Goal: Find contact information: Find contact information

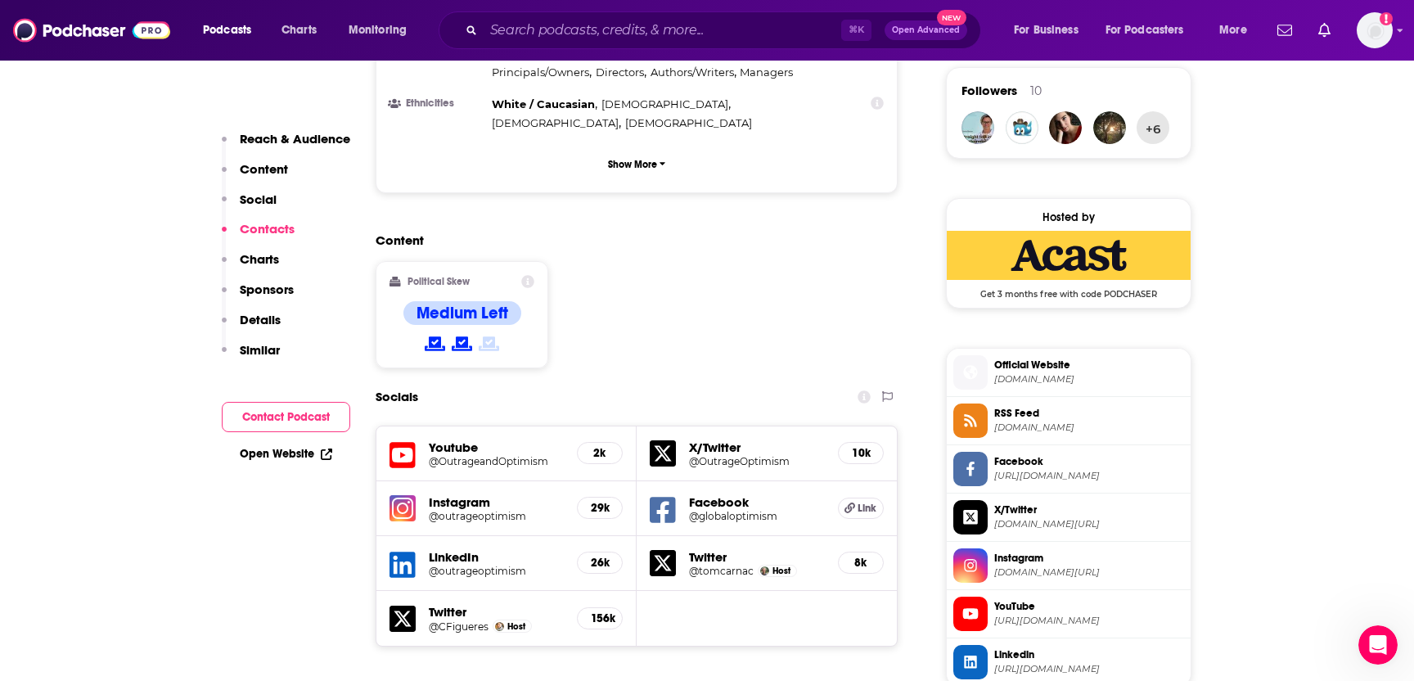
scroll to position [1165, 0]
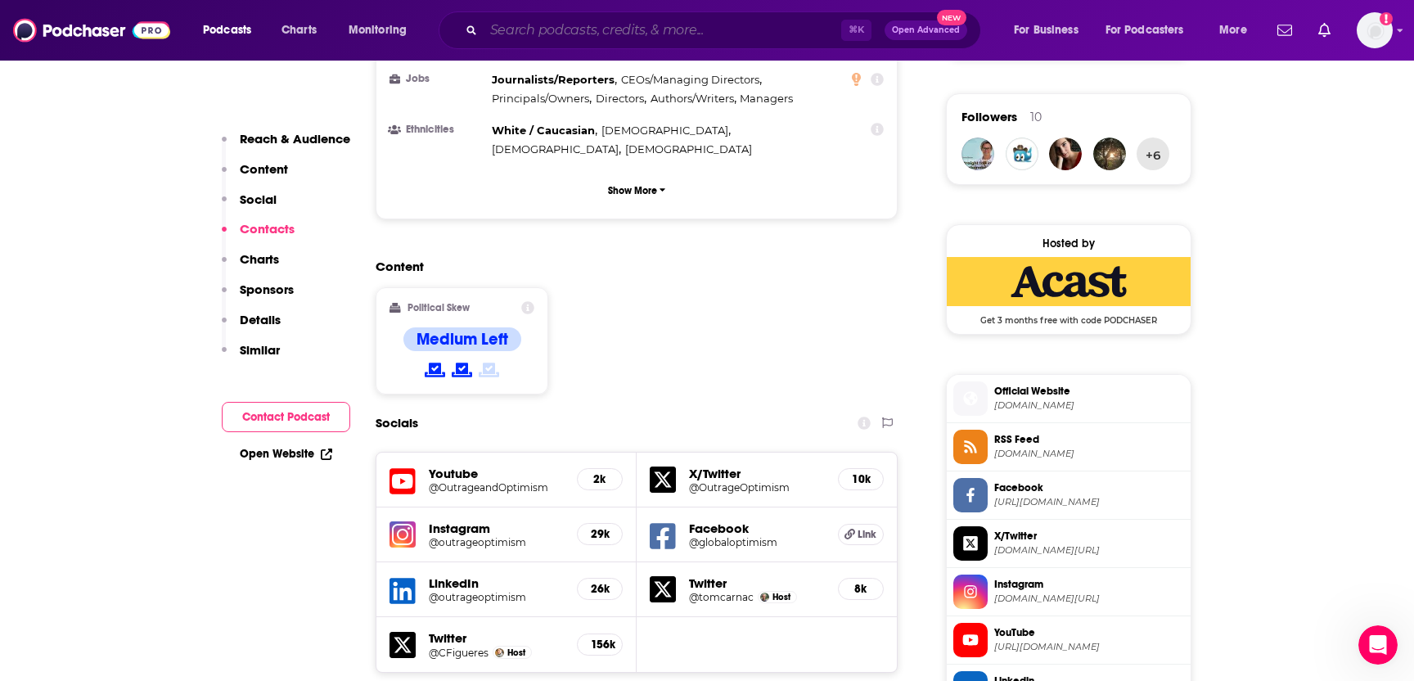
click at [561, 34] on input "Search podcasts, credits, & more..." at bounding box center [663, 30] width 358 height 26
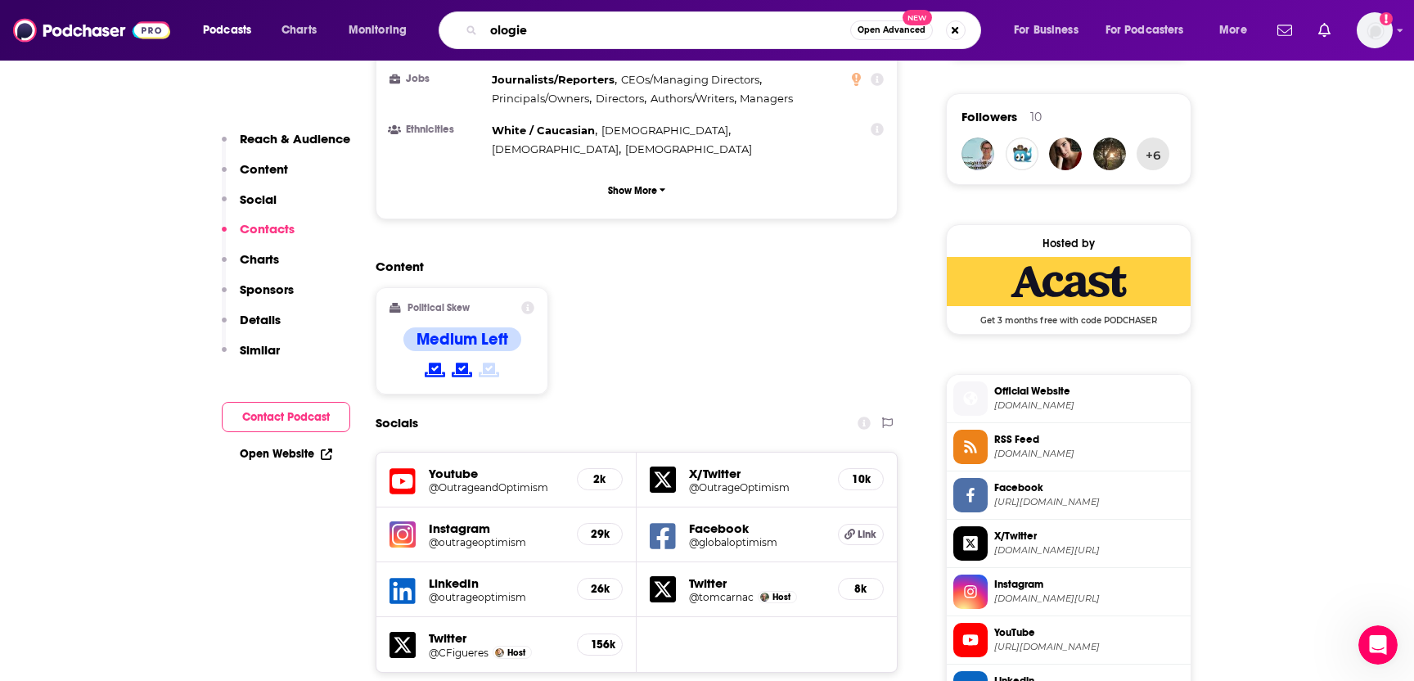
type input "ologies"
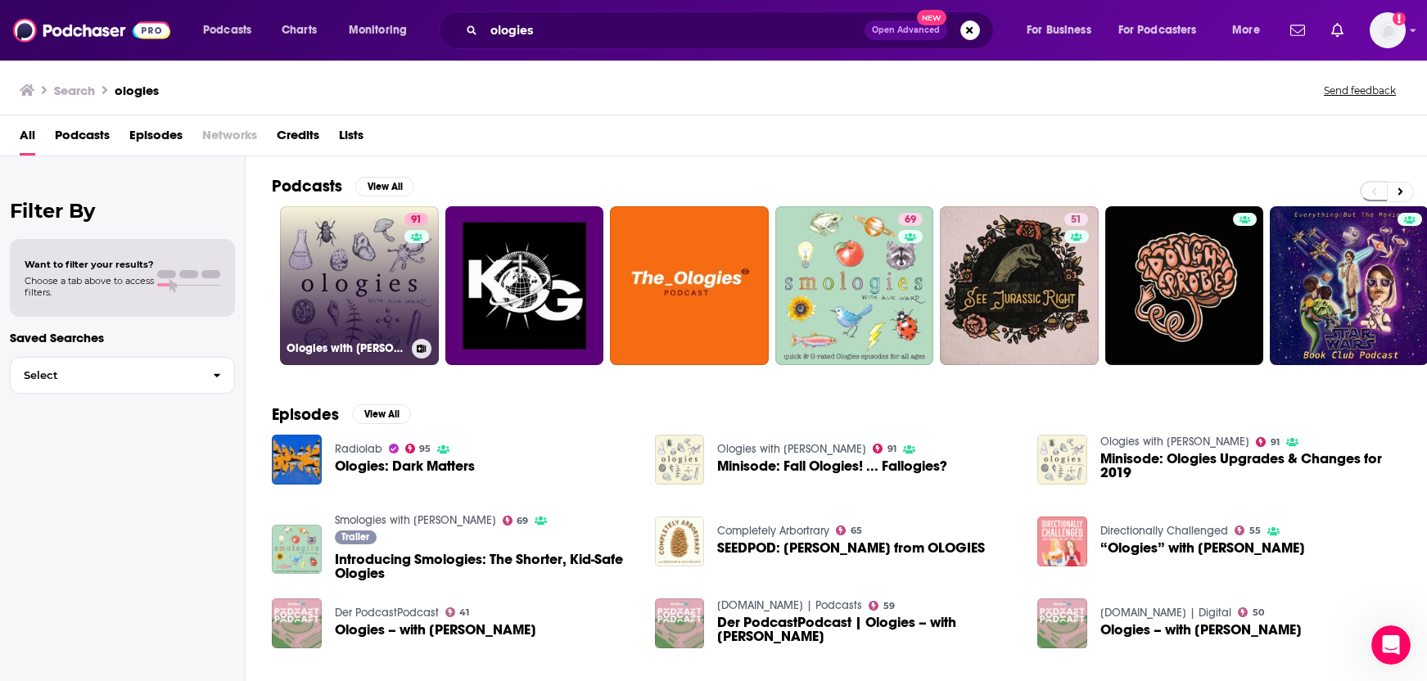
click at [315, 314] on link "91 Ologies with [PERSON_NAME]" at bounding box center [359, 285] width 159 height 159
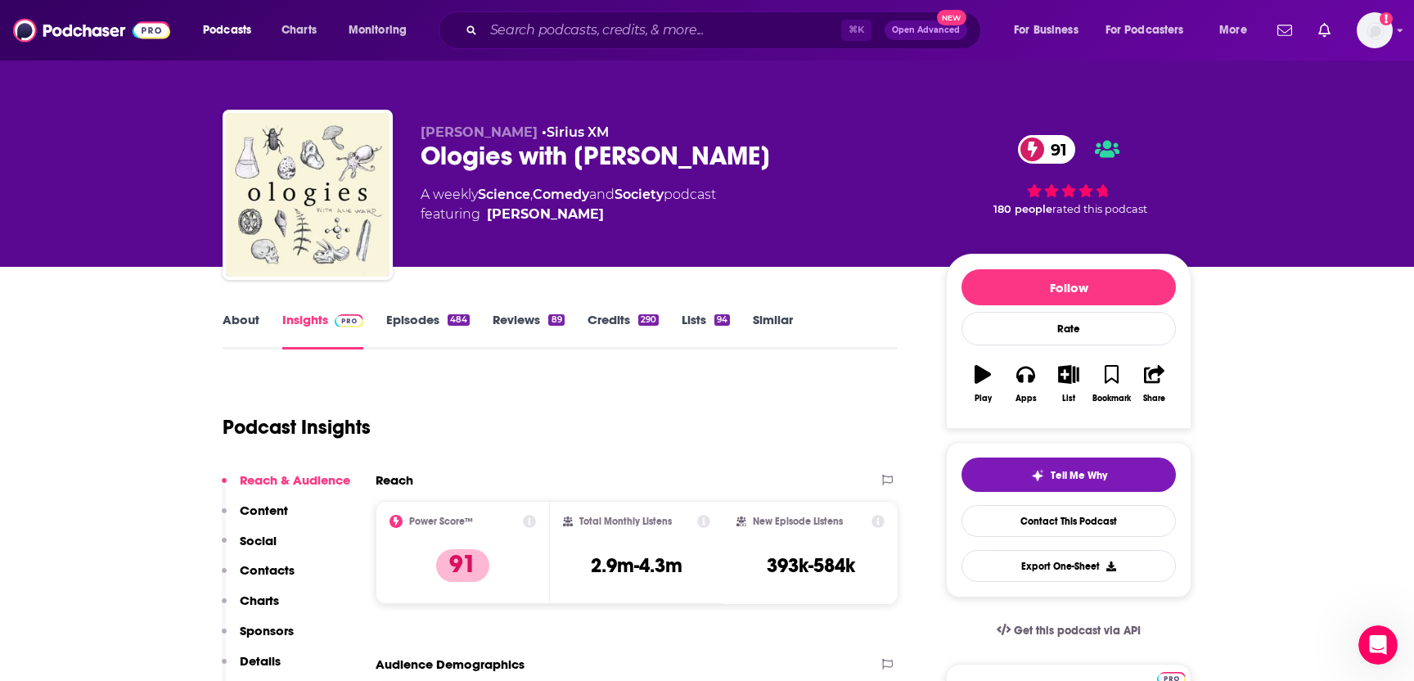
click at [278, 575] on p "Contacts" at bounding box center [267, 570] width 55 height 16
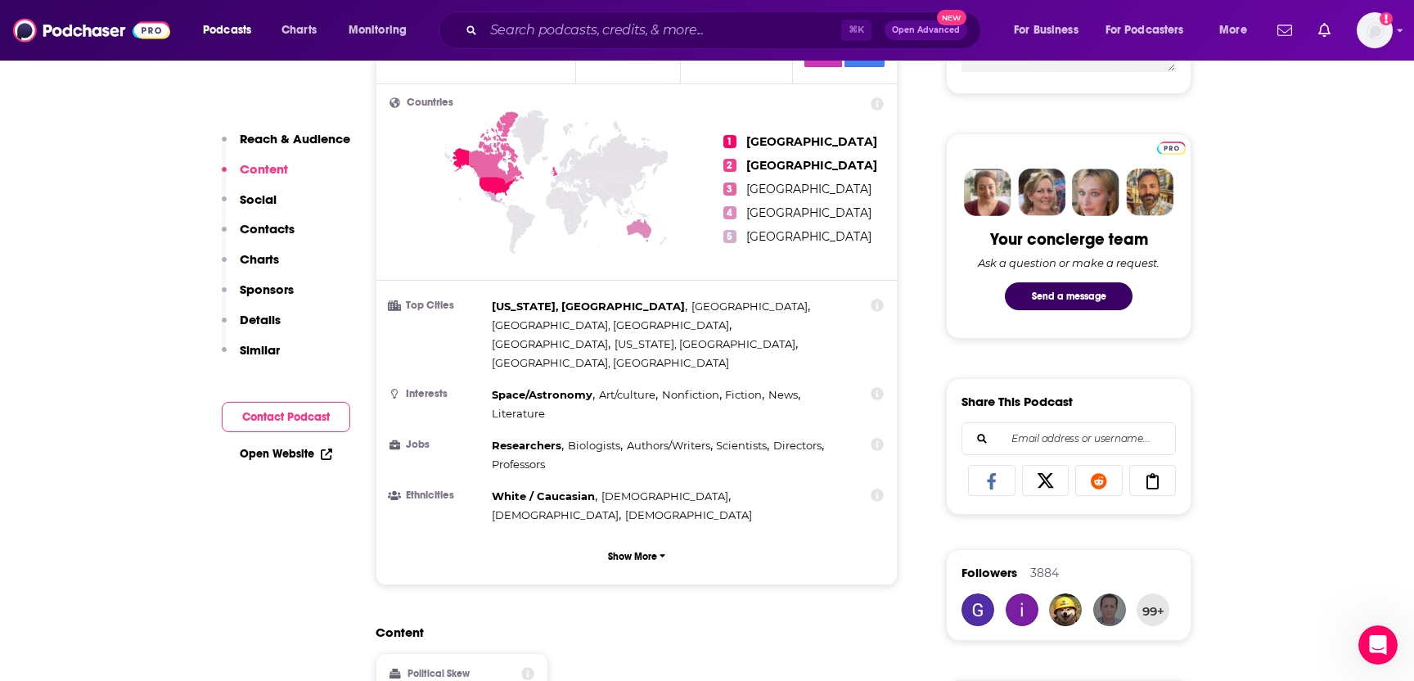
scroll to position [558, 0]
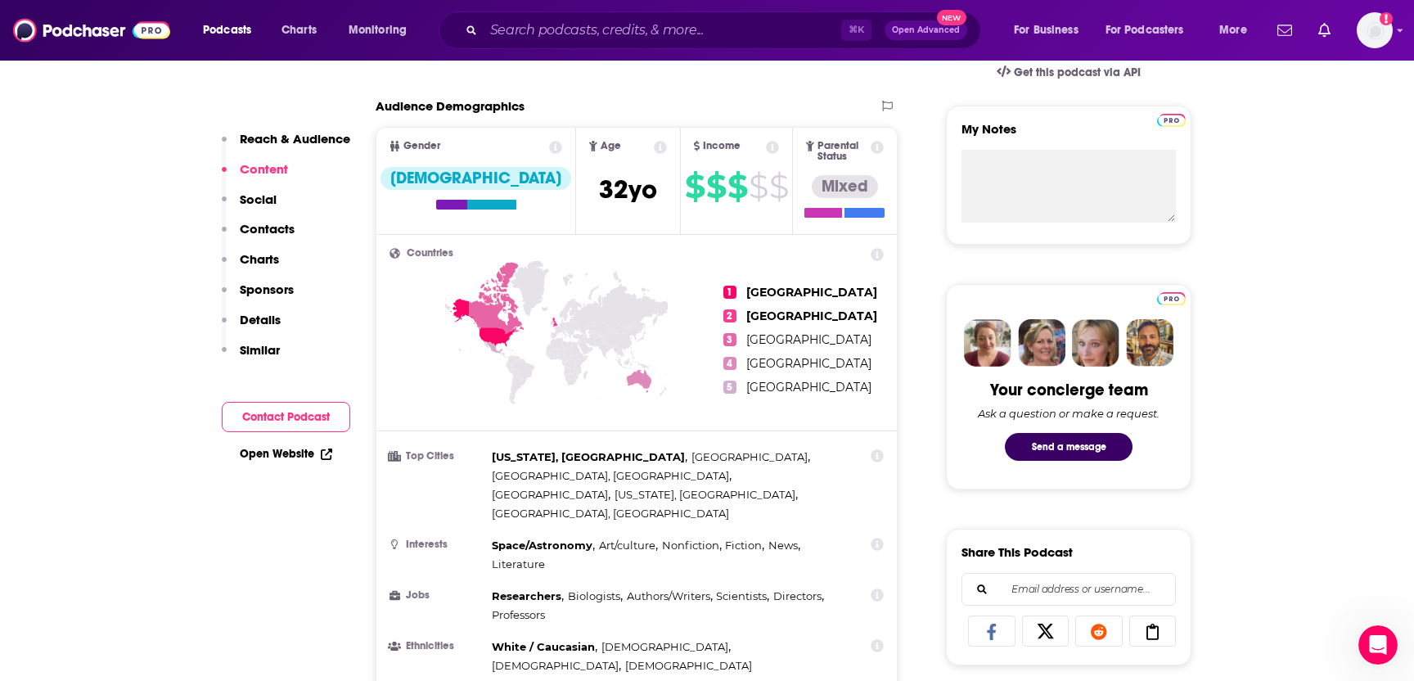
click at [267, 228] on p "Contacts" at bounding box center [267, 229] width 55 height 16
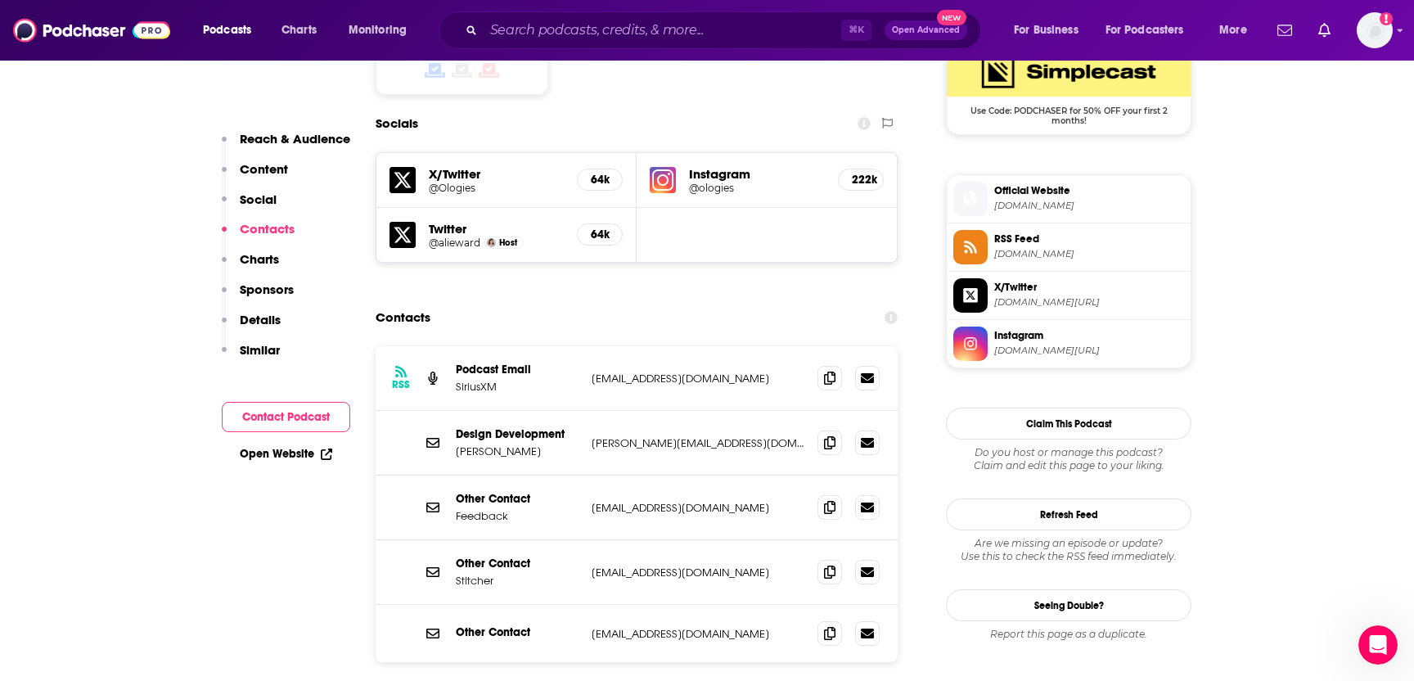
scroll to position [1387, 0]
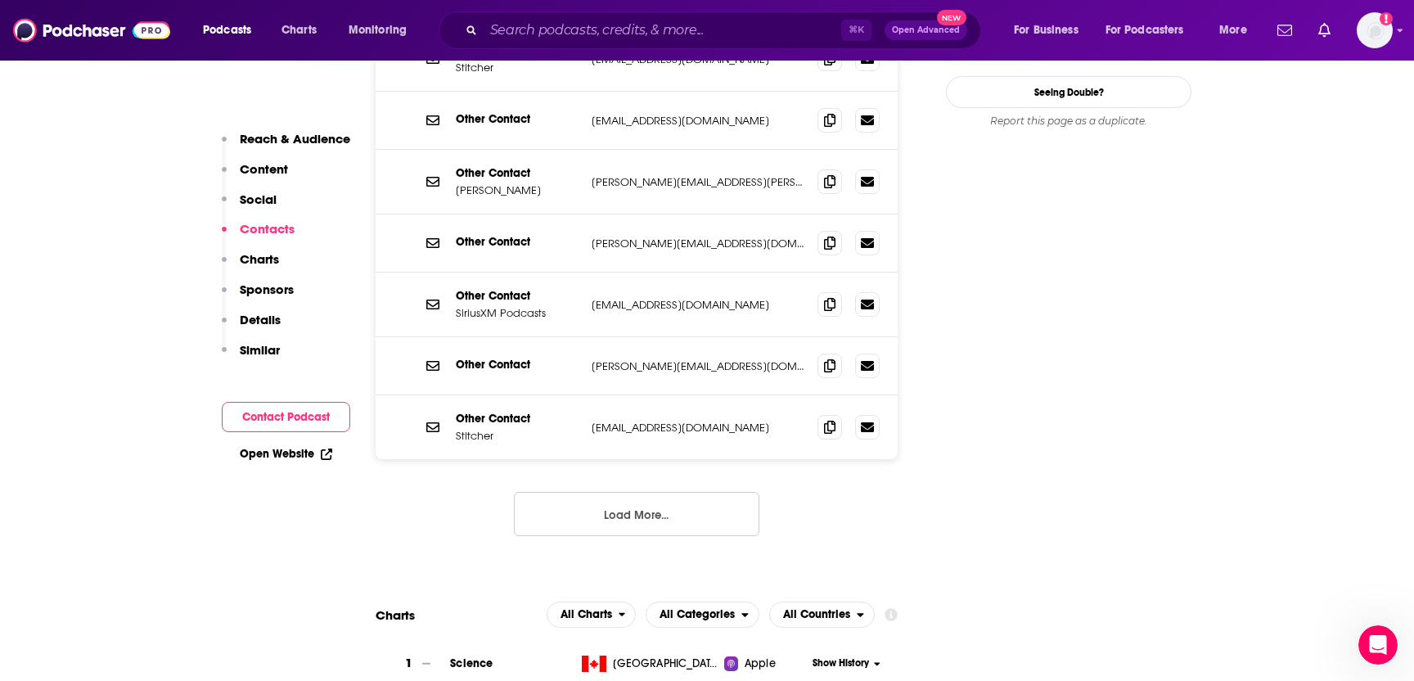
scroll to position [1929, 0]
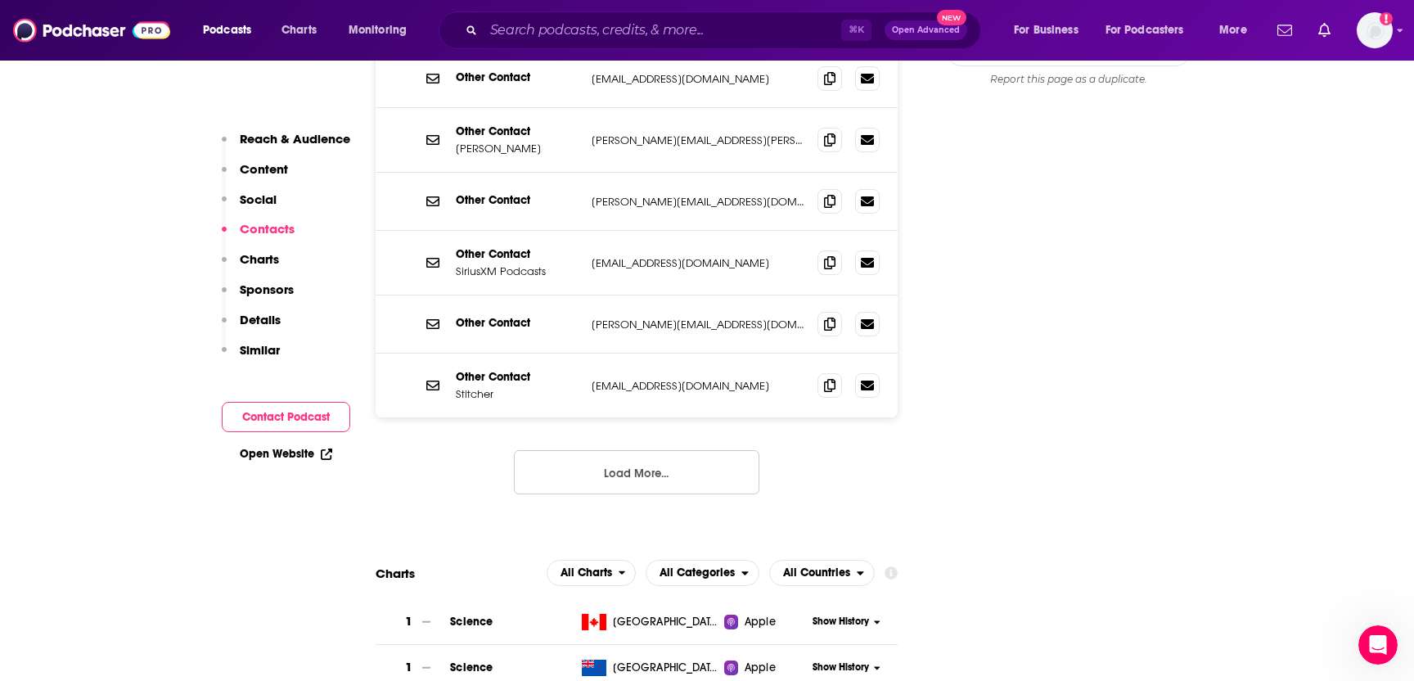
click at [284, 422] on button "Contact Podcast" at bounding box center [286, 417] width 129 height 30
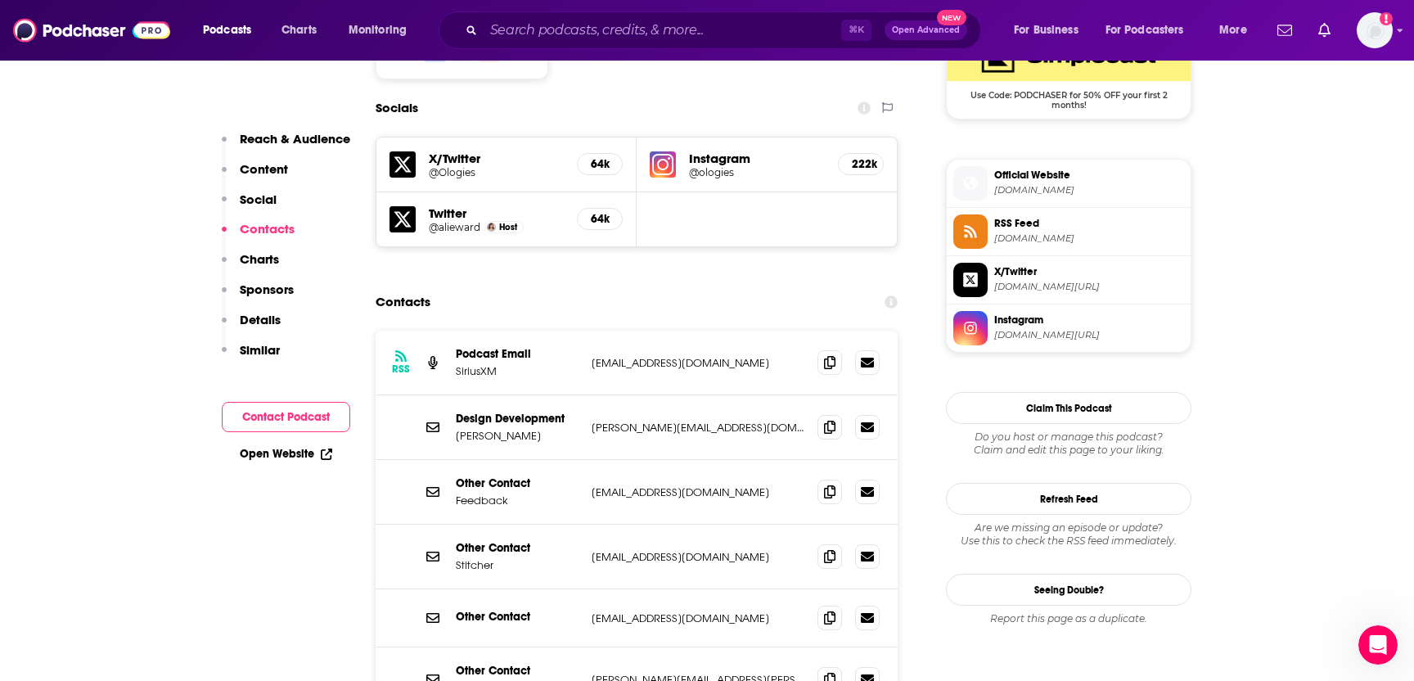
scroll to position [1387, 0]
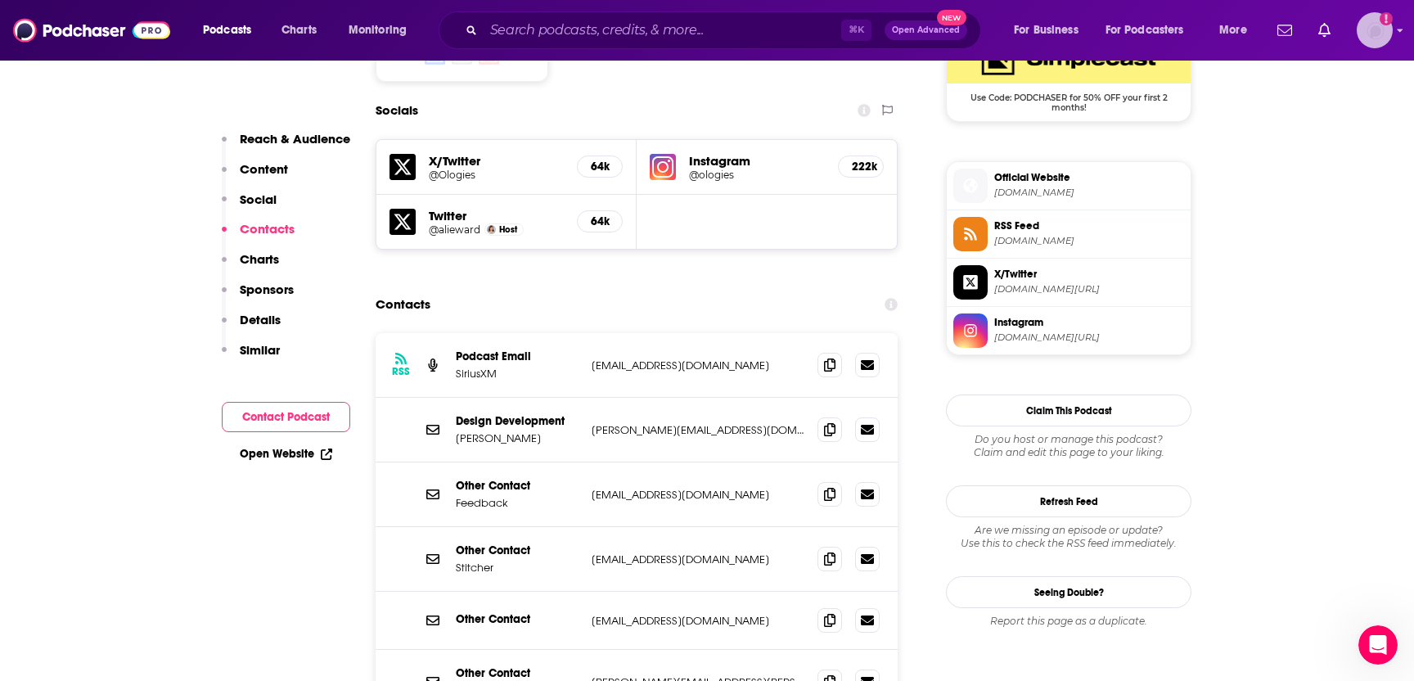
click at [1383, 32] on img "Logged in as Rbaldwin" at bounding box center [1375, 30] width 36 height 36
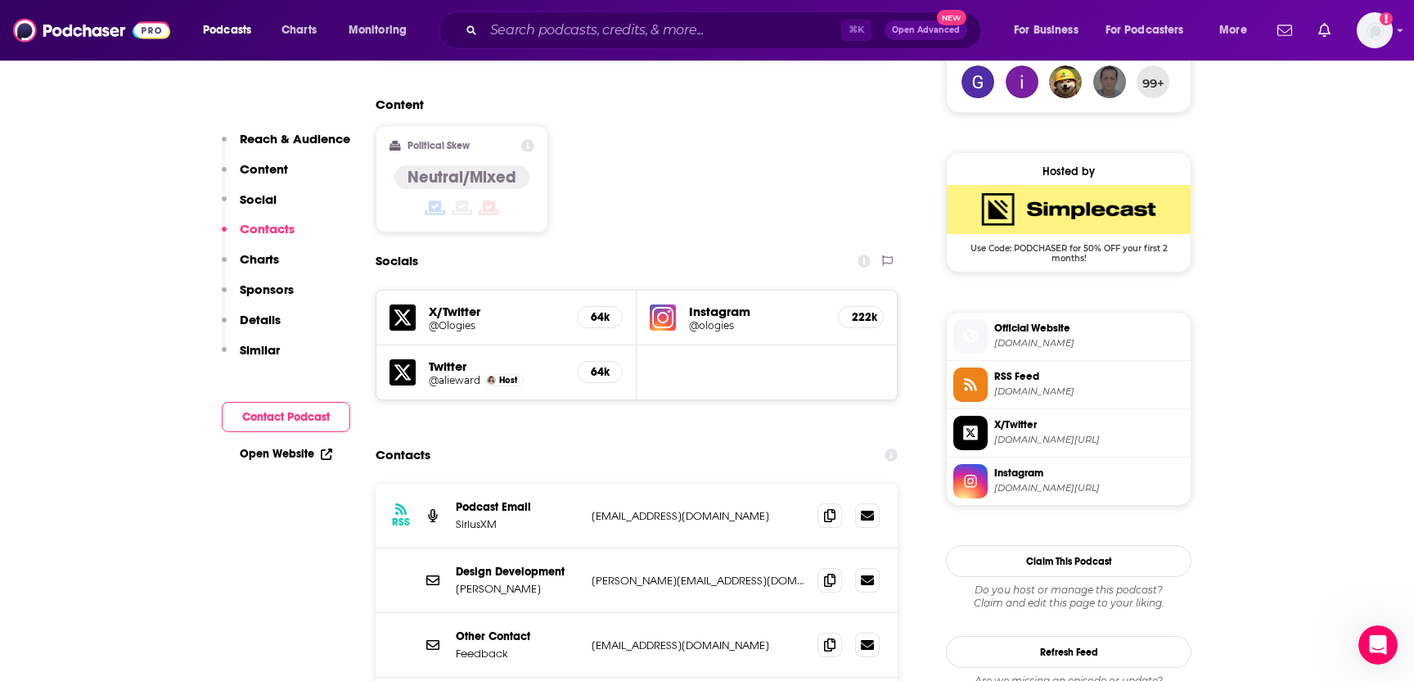
scroll to position [1195, 0]
